Goal: Information Seeking & Learning: Learn about a topic

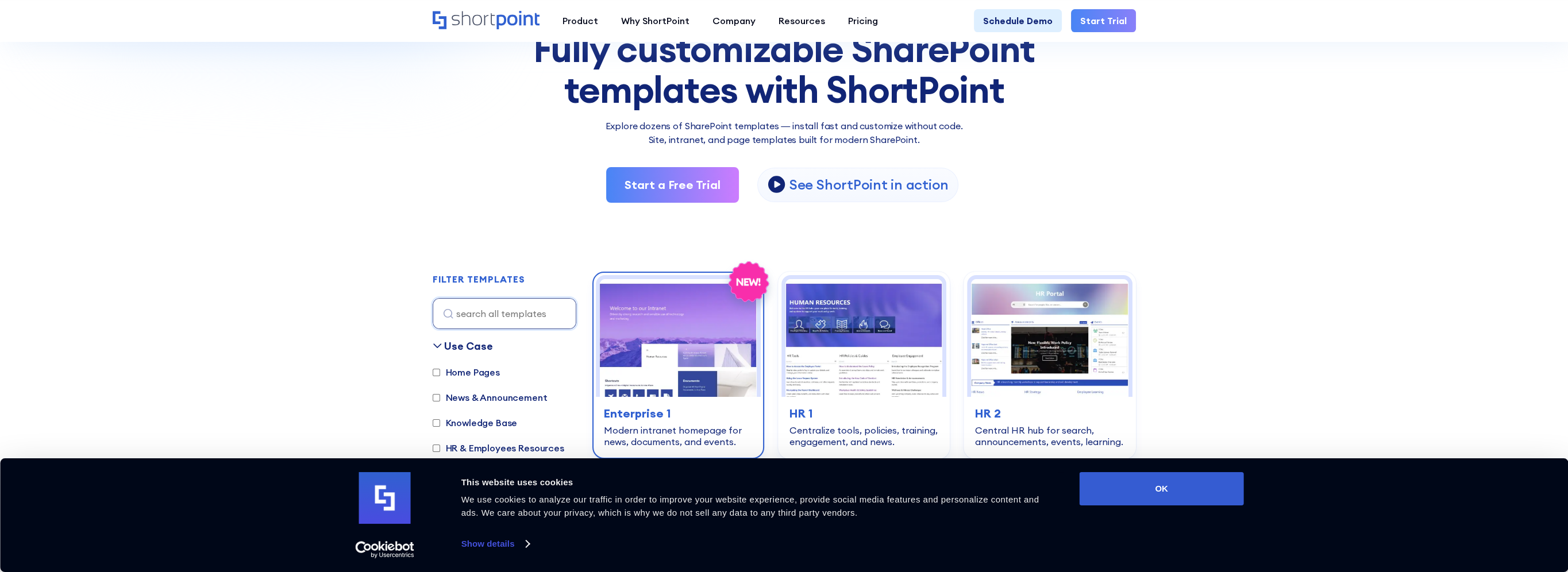
scroll to position [287, 0]
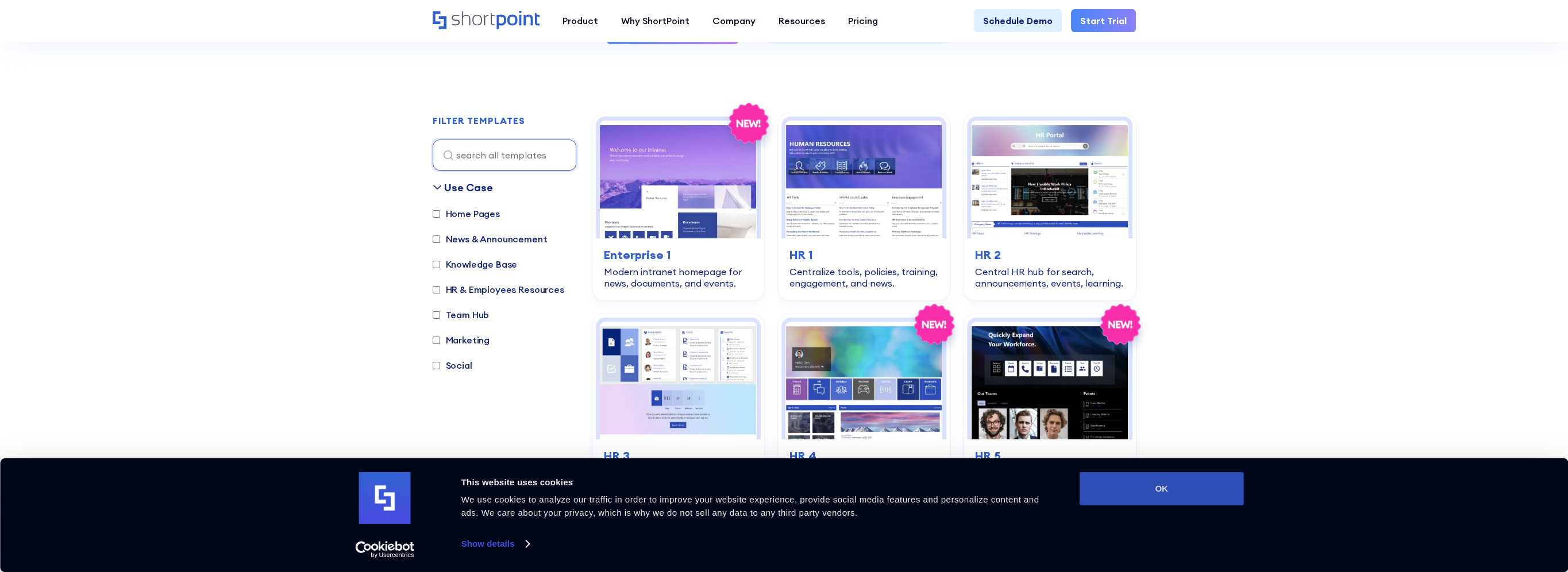
click at [1179, 493] on button "OK" at bounding box center [1162, 489] width 164 height 33
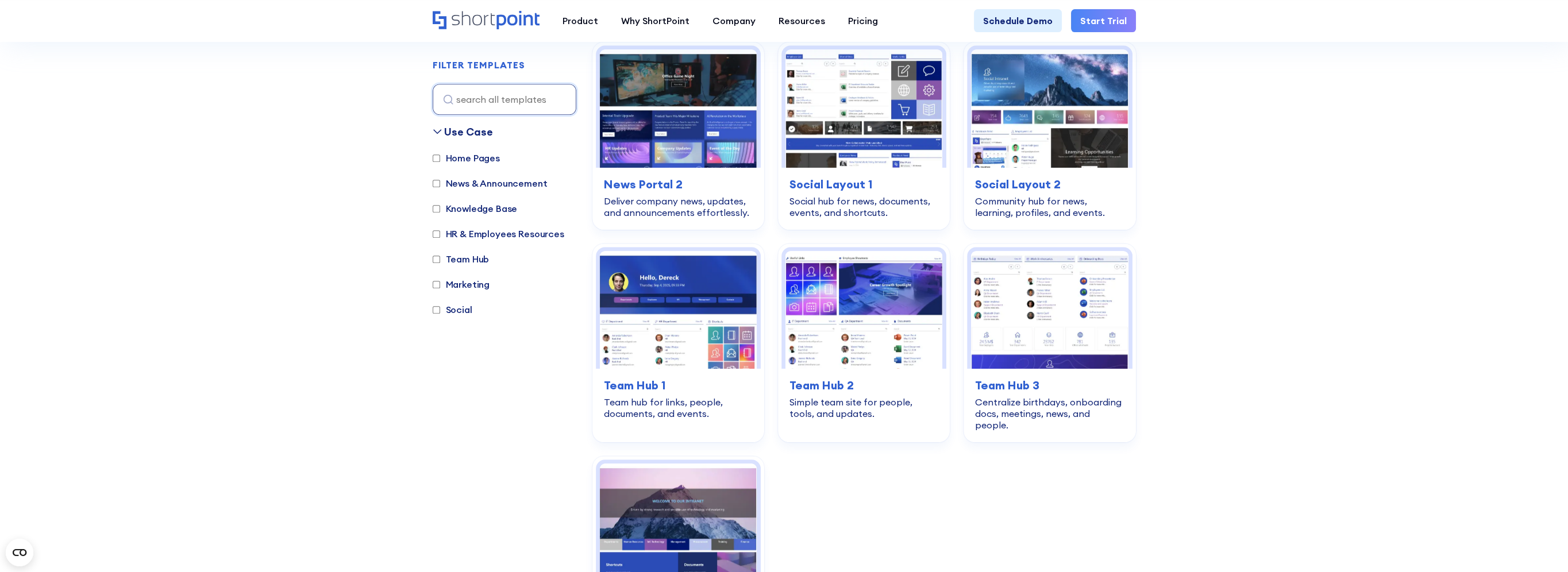
scroll to position [1436, 0]
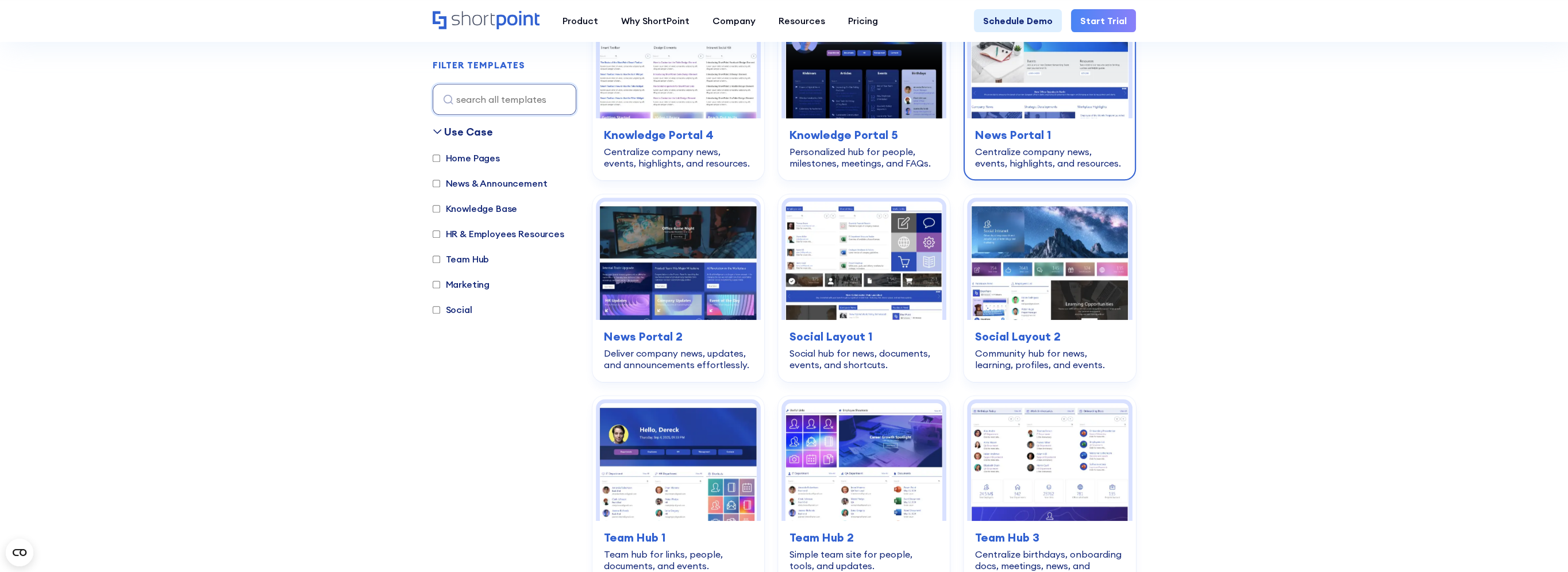
click at [1015, 127] on h3 "News Portal 1" at bounding box center [1049, 135] width 149 height 17
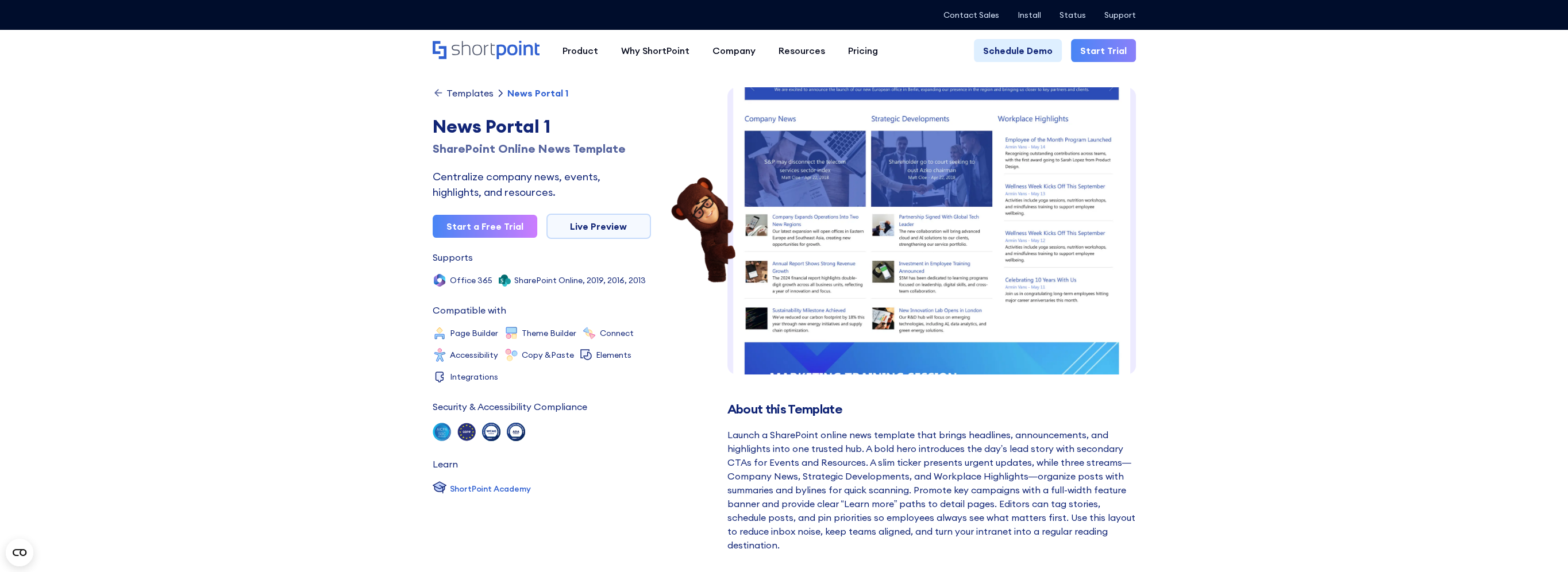
scroll to position [135, 0]
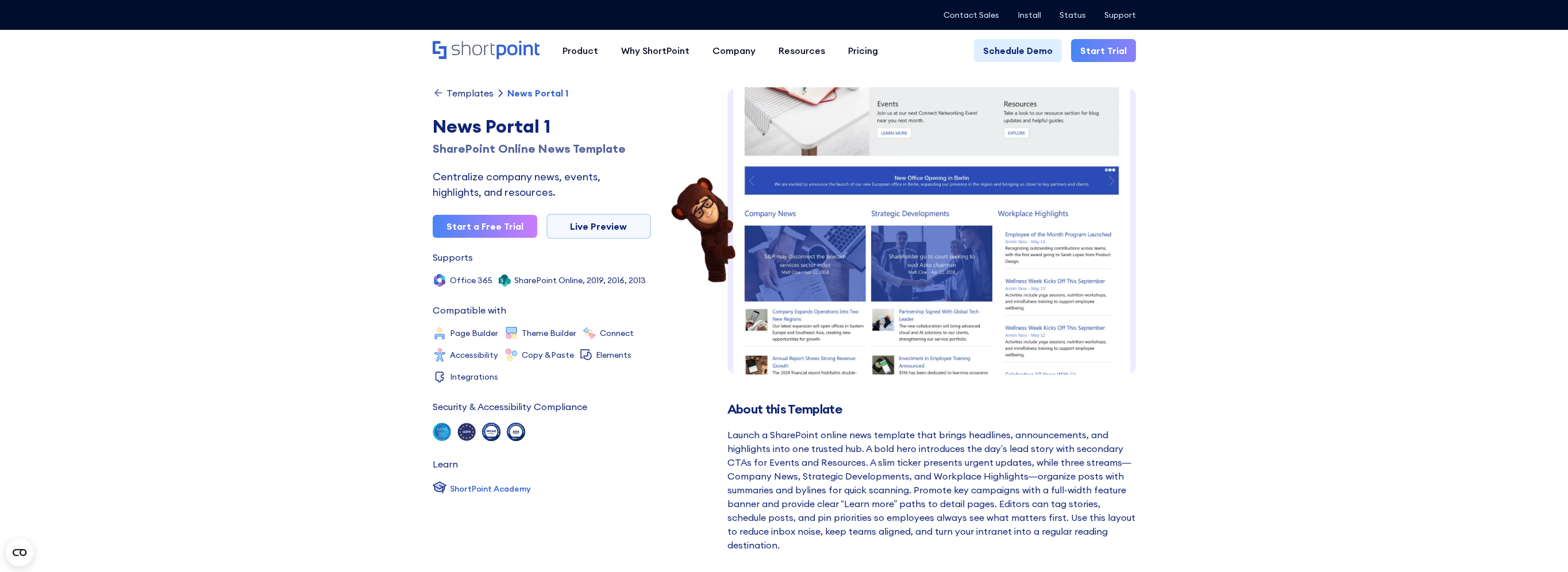
click at [1042, 208] on img at bounding box center [931, 250] width 408 height 595
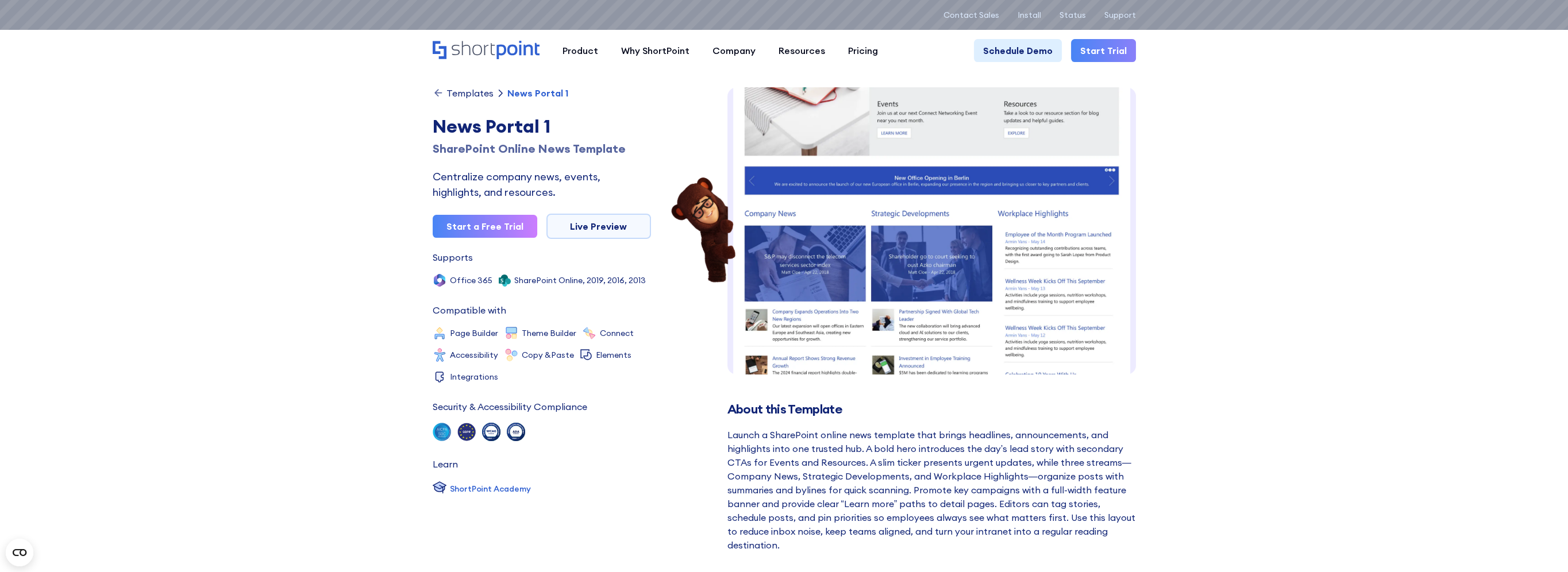
scroll to position [0, 0]
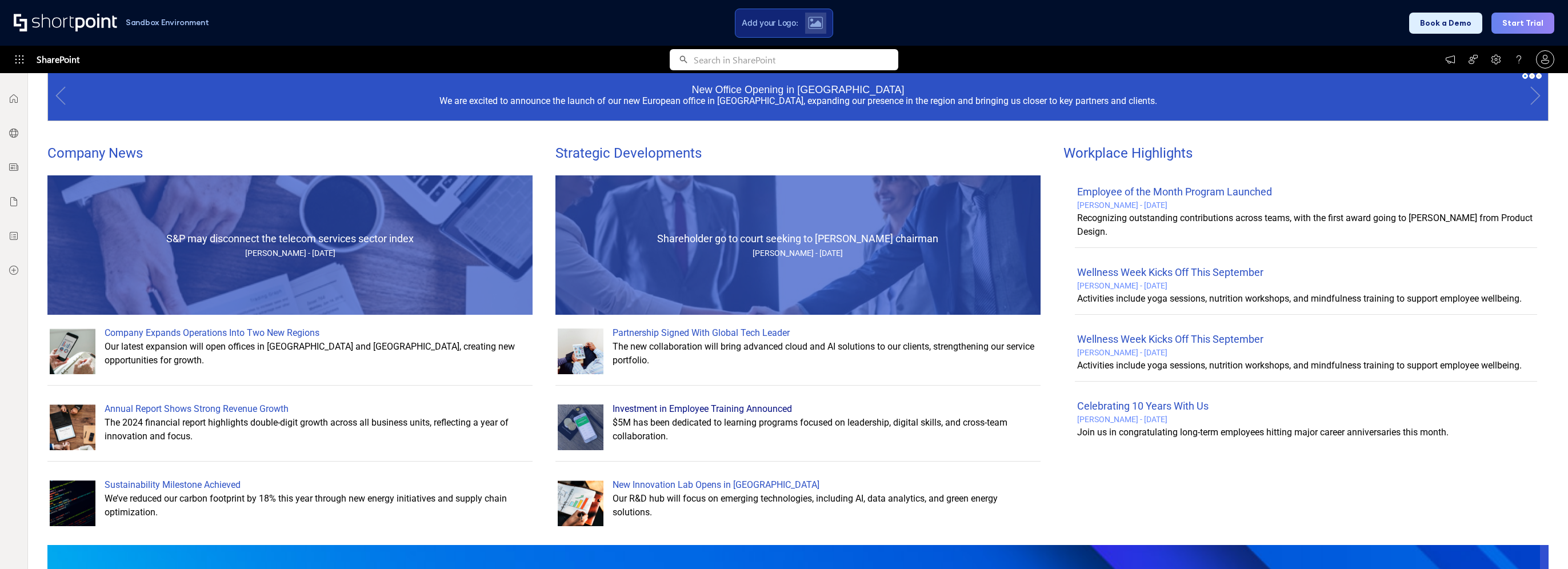
scroll to position [612, 0]
